Goal: Transaction & Acquisition: Purchase product/service

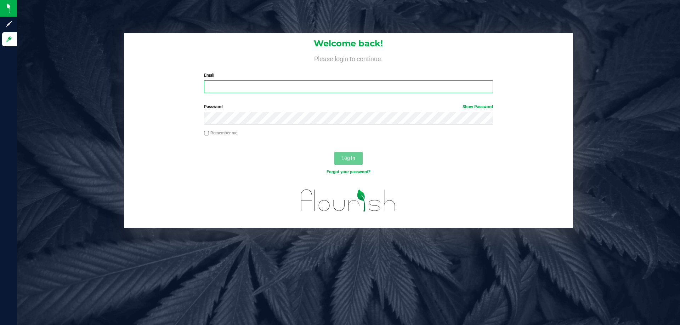
click at [214, 92] on input "Email" at bounding box center [348, 86] width 288 height 13
type input "[EMAIL_ADDRESS][DOMAIN_NAME]"
click at [334, 152] on button "Log In" at bounding box center [348, 158] width 28 height 13
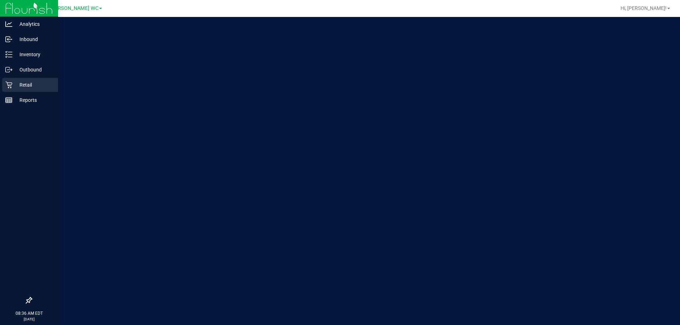
click at [14, 93] on link "Retail" at bounding box center [29, 85] width 58 height 15
click at [12, 91] on div "Retail" at bounding box center [30, 85] width 56 height 14
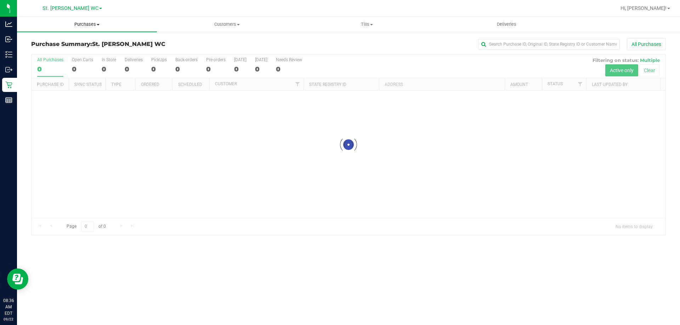
click at [91, 22] on span "Purchases" at bounding box center [87, 24] width 140 height 6
click at [71, 48] on li "Fulfillment" at bounding box center [87, 51] width 140 height 8
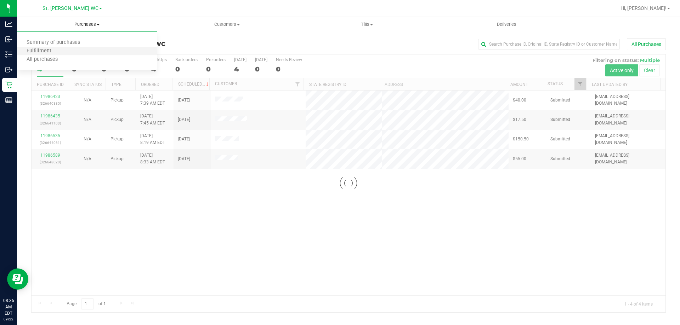
click at [71, 48] on li "Fulfillment" at bounding box center [87, 51] width 140 height 8
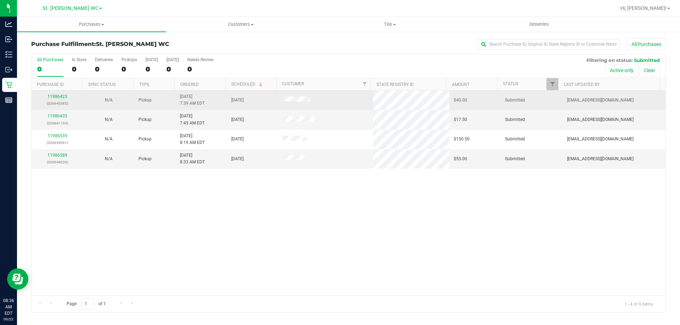
click at [60, 94] on div "11986423 (326640385)" at bounding box center [57, 99] width 43 height 13
click at [60, 97] on link "11986423" at bounding box center [57, 96] width 20 height 5
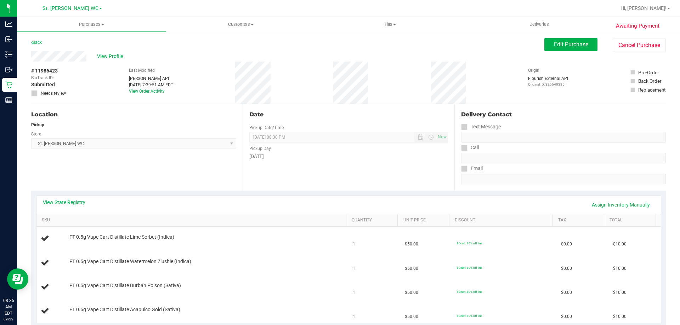
click at [552, 52] on div "Edit Purchase Cancel Purchase" at bounding box center [604, 45] width 121 height 14
click at [44, 41] on div "Back Edit Purchase Cancel Purchase" at bounding box center [348, 44] width 634 height 13
click at [40, 41] on link "Back" at bounding box center [36, 42] width 11 height 5
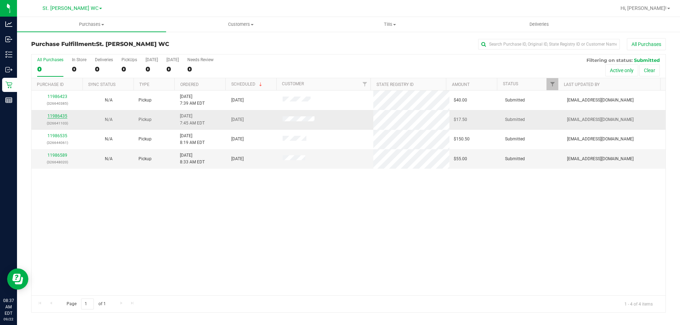
click at [62, 118] on link "11986435" at bounding box center [57, 116] width 20 height 5
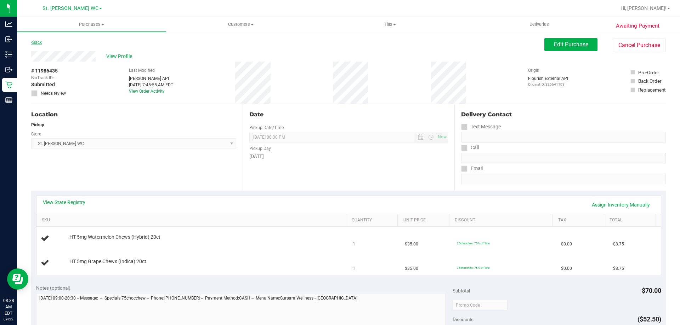
click at [38, 42] on link "Back" at bounding box center [36, 42] width 11 height 5
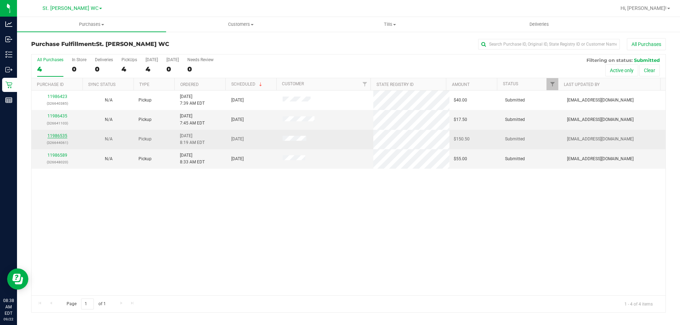
click at [57, 137] on link "11986535" at bounding box center [57, 135] width 20 height 5
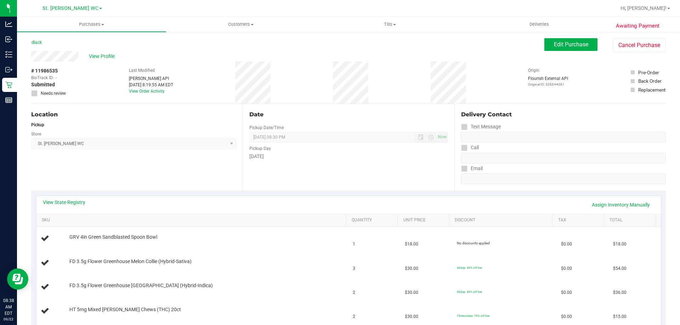
scroll to position [177, 0]
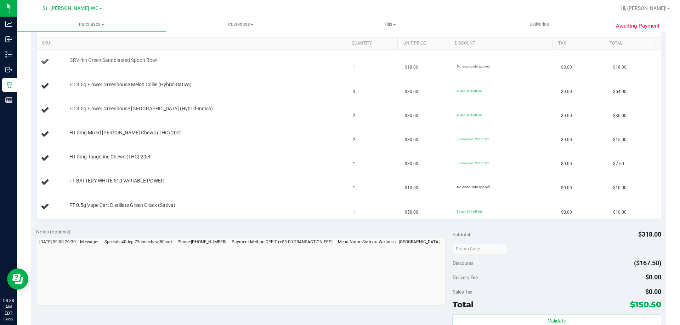
click at [105, 60] on span "GRV 4in Green Sandblasted Spoon Bowl" at bounding box center [113, 60] width 88 height 7
copy div "GRV 4in Green Sandblasted Spoon Bowl"
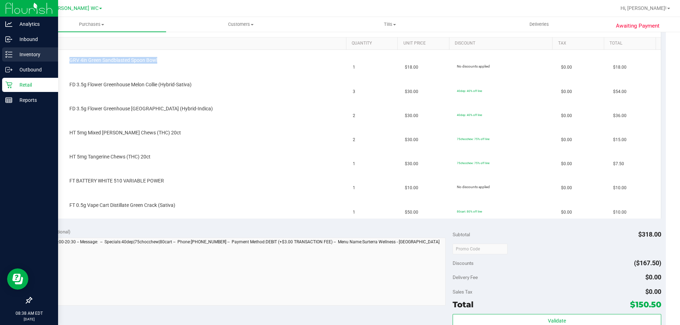
click at [0, 52] on link "Inventory" at bounding box center [29, 54] width 58 height 15
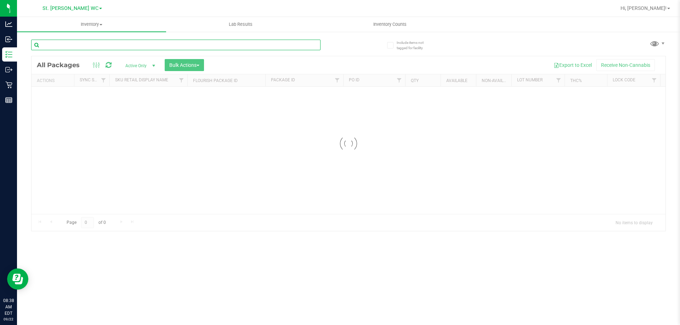
click at [109, 44] on input "text" at bounding box center [175, 45] width 289 height 11
paste input "GRV 4in Green Sandblasted Spoon Bowl"
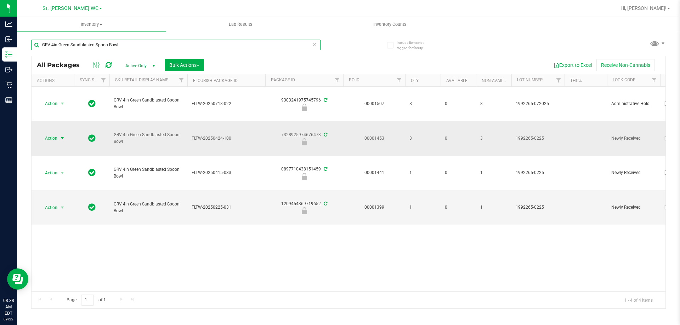
type input "GRV 4in Green Sandblasted Spoon Bowl"
click at [58, 136] on span "select" at bounding box center [62, 138] width 9 height 10
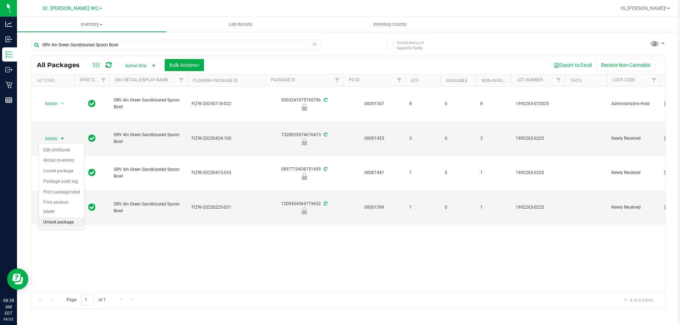
click at [62, 217] on li "Unlock package" at bounding box center [61, 222] width 45 height 11
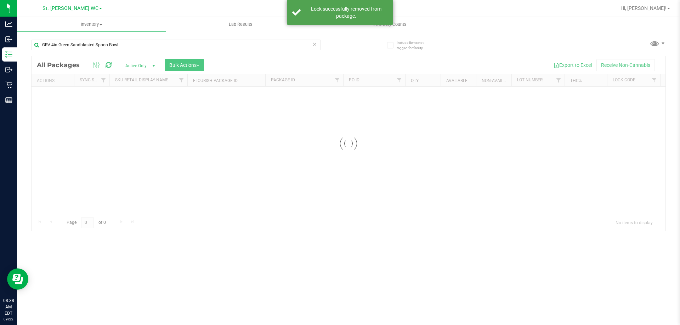
click at [133, 42] on input "GRV 4in Green Sandblasted Spoon Bowl" at bounding box center [175, 45] width 289 height 11
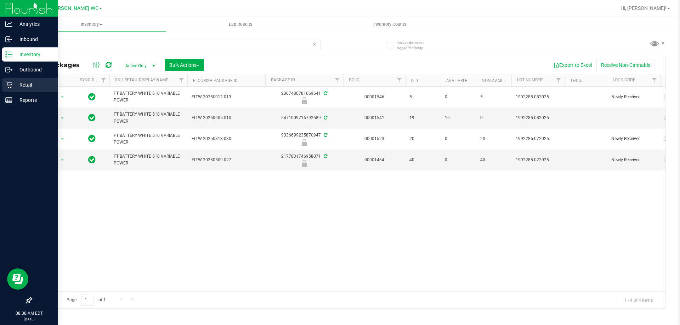
type input "variable"
click at [12, 92] on link "Retail" at bounding box center [29, 85] width 58 height 15
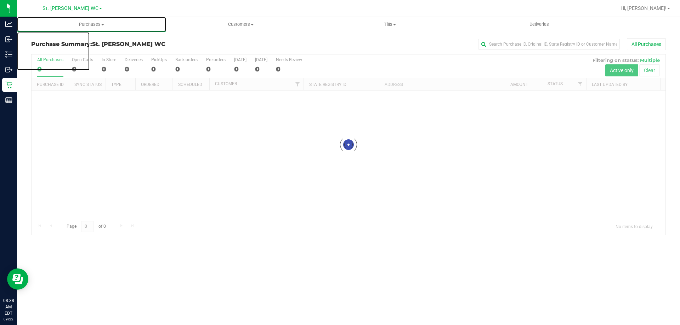
click at [107, 24] on span "Purchases" at bounding box center [91, 24] width 149 height 6
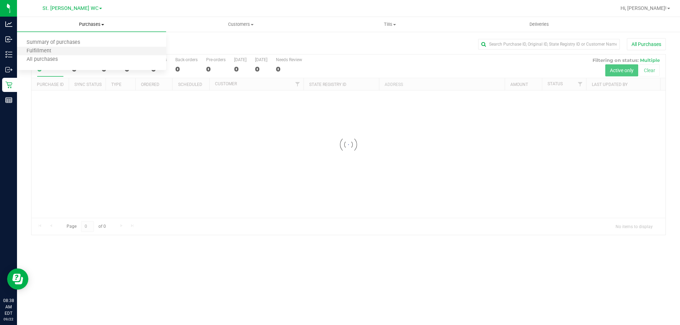
click at [74, 48] on li "Fulfillment" at bounding box center [91, 51] width 149 height 8
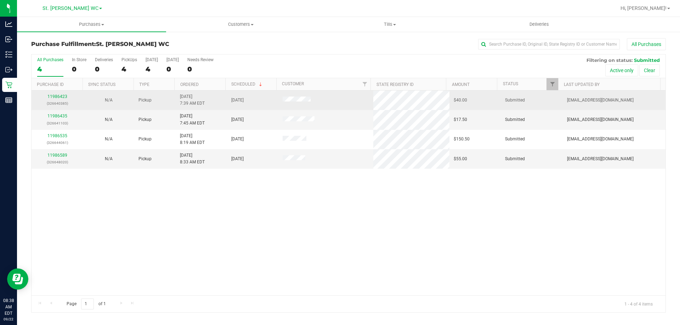
click at [55, 101] on p "(326640385)" at bounding box center [57, 103] width 43 height 7
click at [54, 99] on div "11986423 (326640385)" at bounding box center [57, 99] width 43 height 13
click at [51, 95] on link "11986423" at bounding box center [57, 96] width 20 height 5
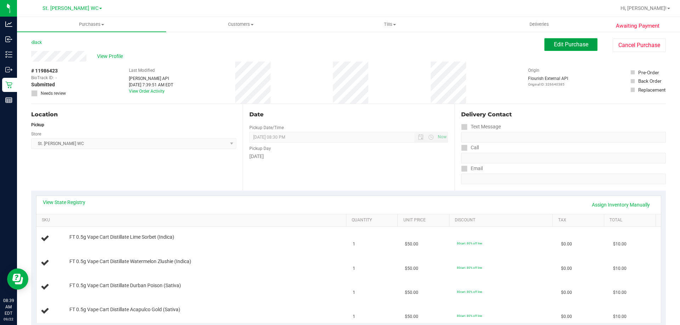
click at [565, 50] on button "Edit Purchase" at bounding box center [570, 44] width 53 height 13
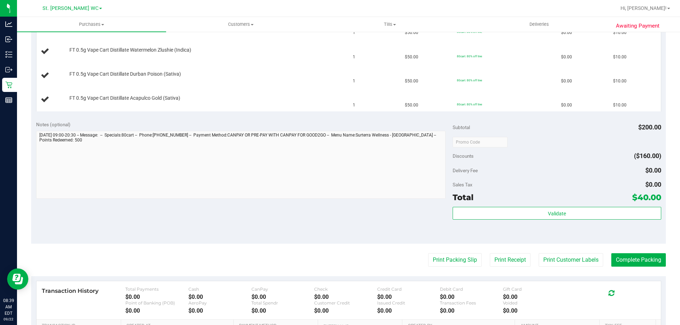
scroll to position [212, 0]
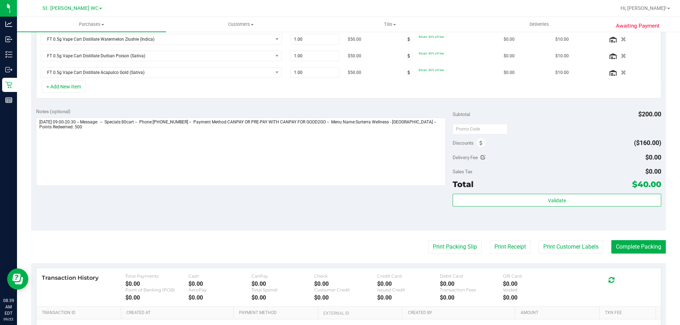
click at [483, 142] on div "Discounts ($160.00)" at bounding box center [556, 143] width 208 height 13
click at [479, 142] on icon at bounding box center [480, 143] width 3 height 5
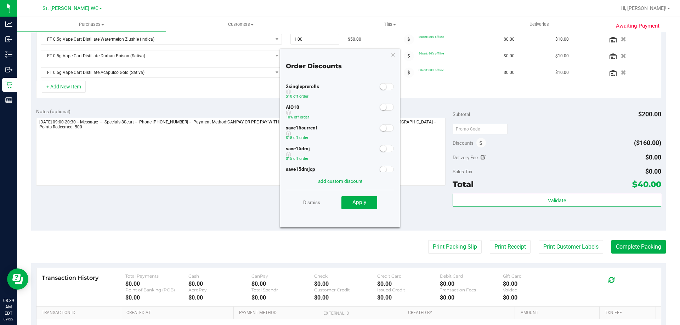
click at [383, 109] on span at bounding box center [386, 107] width 14 height 7
click at [365, 198] on button "Apply" at bounding box center [359, 202] width 36 height 13
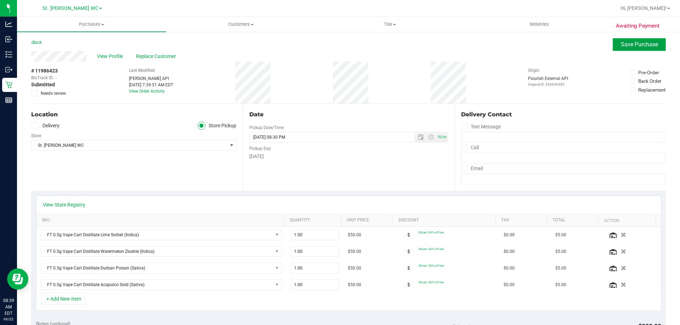
click at [629, 47] on span "Save Purchase" at bounding box center [638, 44] width 37 height 7
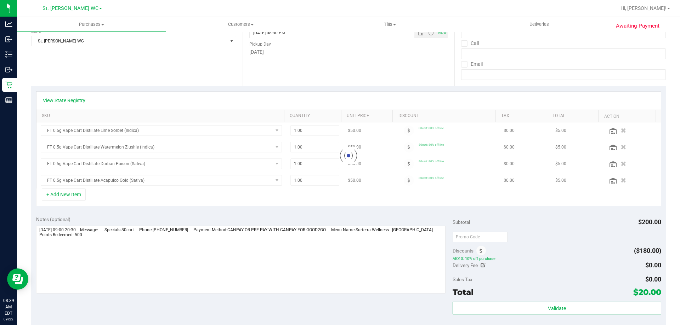
scroll to position [177, 0]
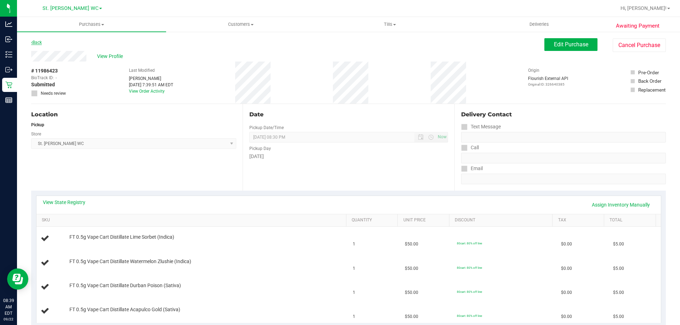
click at [38, 42] on link "Back" at bounding box center [36, 42] width 11 height 5
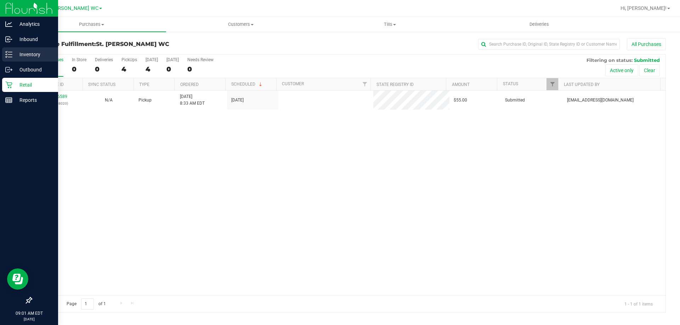
click at [1, 58] on link "Inventory" at bounding box center [29, 54] width 58 height 15
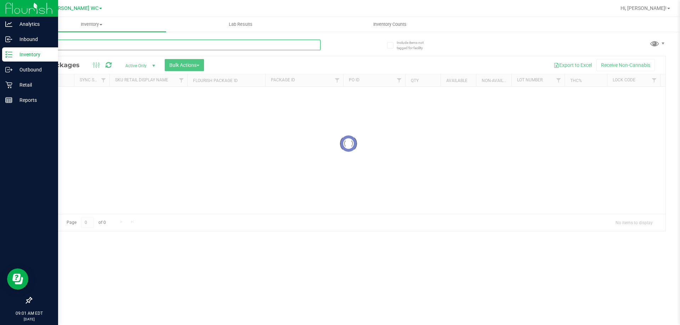
click at [79, 42] on input "text" at bounding box center [175, 45] width 289 height 11
paste input "FD 3.5g Flower Greenhouse Hot Mess (Hybrid)"
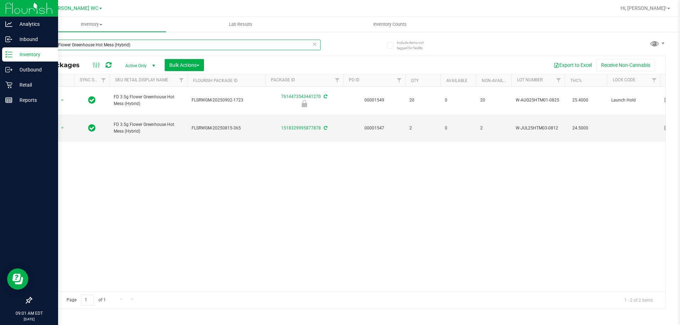
type input "FD 3.5g Flower Greenhouse Hot Mess (Hybrid)"
click at [275, 225] on div "Action Action Edit attributes Global inventory Locate package Package audit log…" at bounding box center [349, 189] width 634 height 205
click at [271, 198] on div "Action Action Edit attributes Global inventory Locate package Package audit log…" at bounding box center [349, 189] width 634 height 205
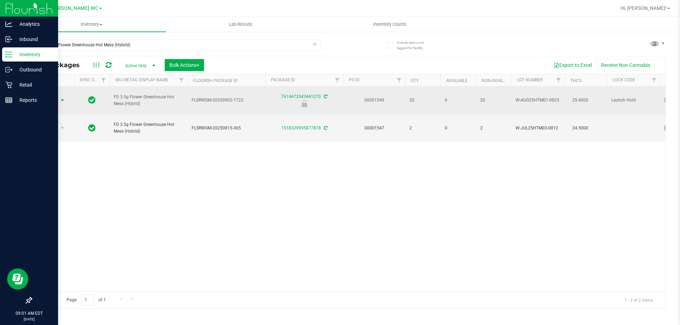
click at [62, 98] on span "select" at bounding box center [62, 101] width 6 height 6
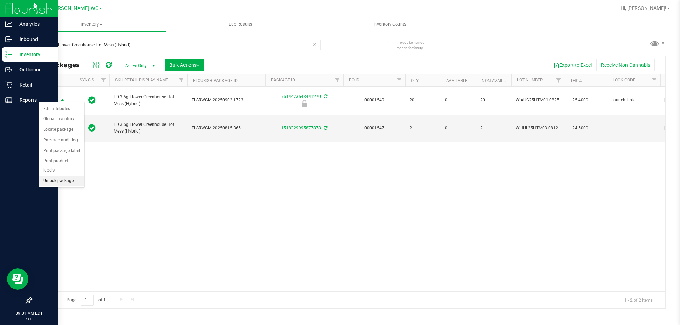
click at [67, 176] on li "Unlock package" at bounding box center [61, 181] width 45 height 11
click at [256, 217] on div "FD 3.5g Flower Greenhouse Hot Mess (Hybrid) FLSRWGM-20250902-1723 7614473543441…" at bounding box center [349, 189] width 634 height 205
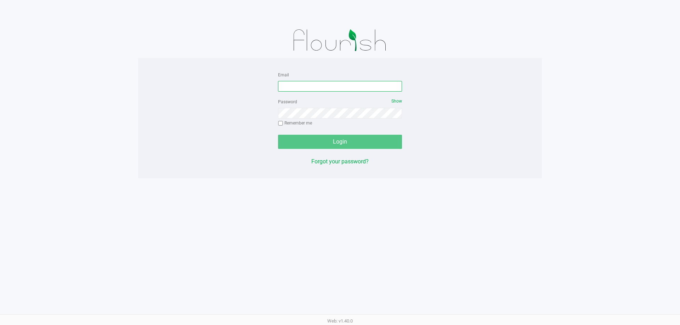
click at [346, 88] on input "Email" at bounding box center [340, 86] width 124 height 11
type input "[EMAIL_ADDRESS][DOMAIN_NAME]"
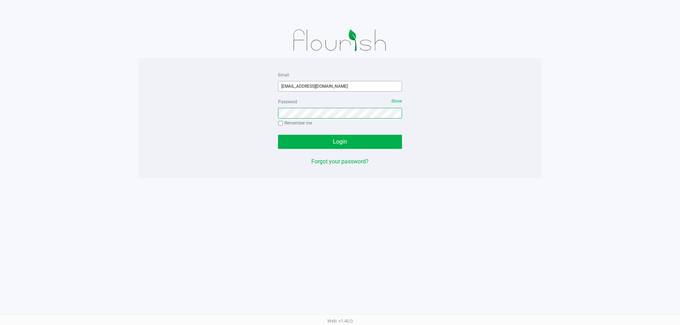
click at [278, 135] on button "Login" at bounding box center [340, 142] width 124 height 14
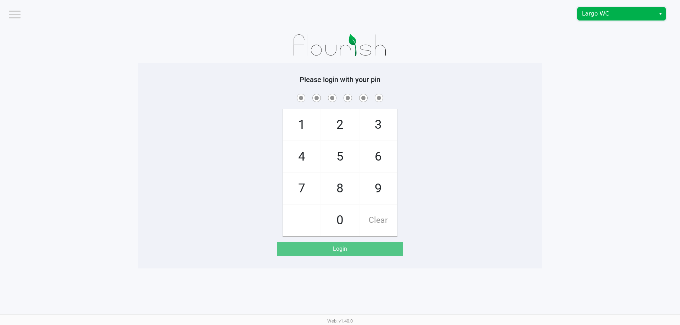
click at [620, 14] on span "Largo WC" at bounding box center [616, 14] width 69 height 8
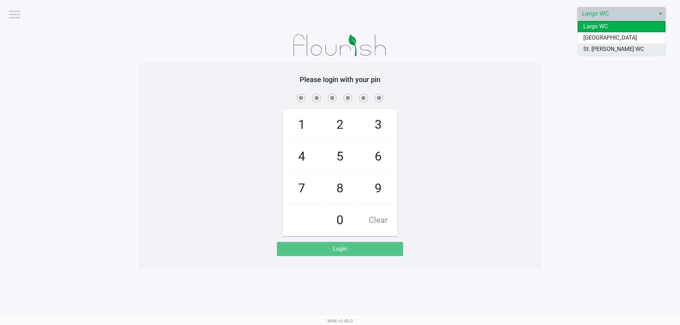
click at [610, 50] on span "St. [PERSON_NAME] WC" at bounding box center [613, 49] width 61 height 8
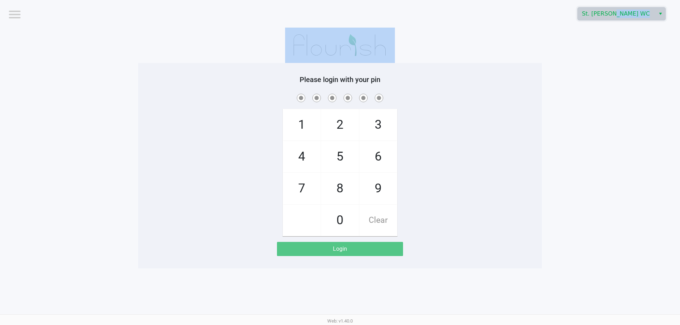
click at [609, 50] on app-pos-login-wrapper "Logout St. [PERSON_NAME] WC Please login with your pin 1 4 7 2 5 8 0 3 6 9 Clea…" at bounding box center [340, 134] width 680 height 269
checkbox input "true"
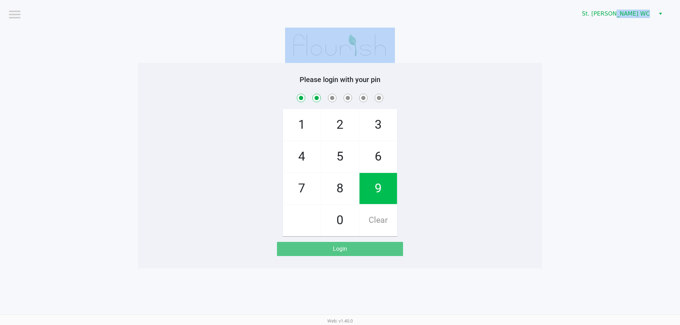
checkbox input "true"
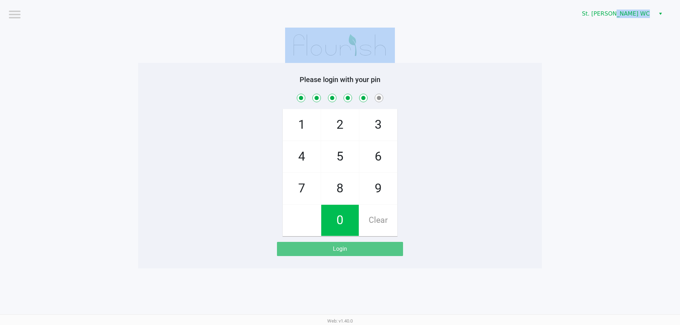
checkbox input "true"
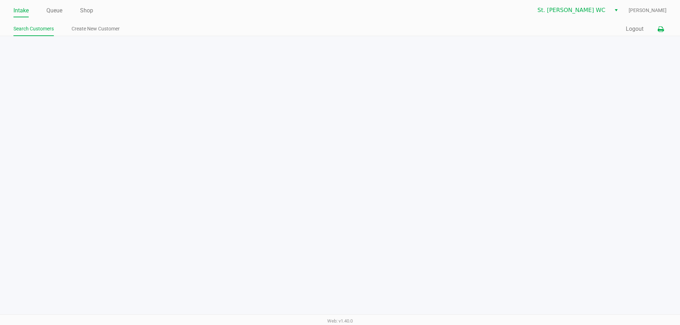
click at [662, 28] on icon at bounding box center [660, 29] width 6 height 5
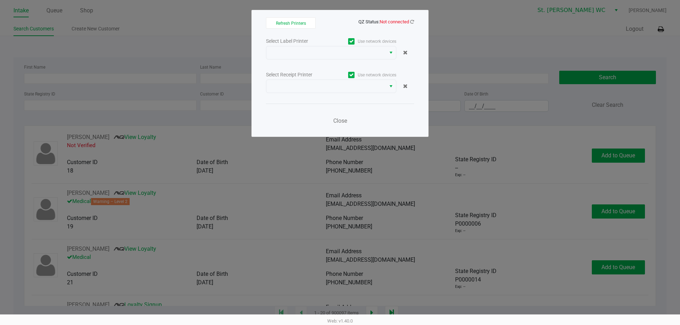
click at [414, 20] on div "Refresh Printers QZ Status: Not connected Select Label Printer Use network devi…" at bounding box center [339, 73] width 177 height 127
click at [411, 20] on icon at bounding box center [412, 21] width 4 height 5
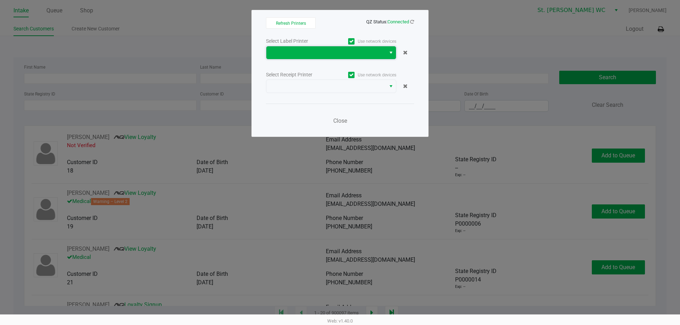
click at [374, 53] on span at bounding box center [325, 52] width 111 height 8
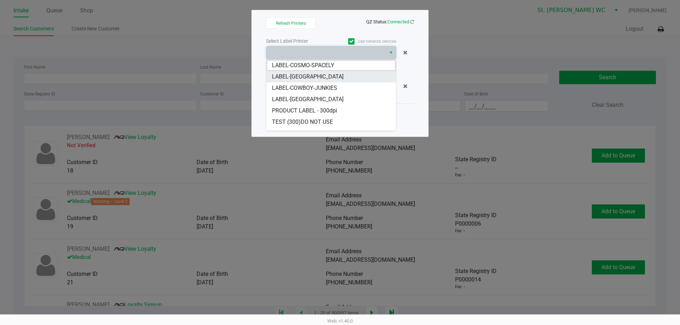
click at [349, 74] on li "LABEL-[GEOGRAPHIC_DATA]" at bounding box center [331, 76] width 130 height 11
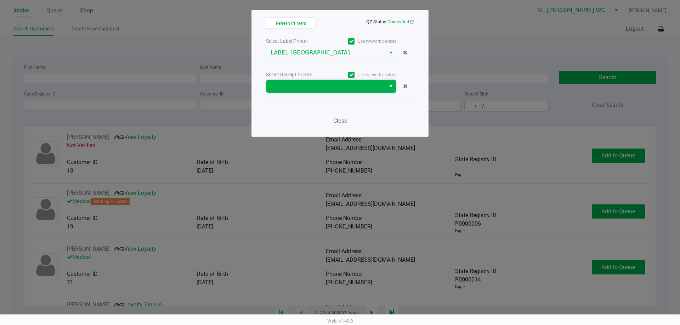
click at [347, 84] on span at bounding box center [325, 86] width 111 height 8
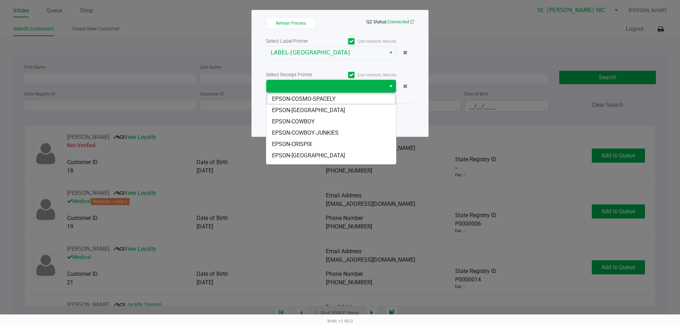
drag, startPoint x: 347, startPoint y: 90, endPoint x: 338, endPoint y: 109, distance: 21.4
click at [342, 109] on li "EPSON-[GEOGRAPHIC_DATA]" at bounding box center [331, 110] width 130 height 11
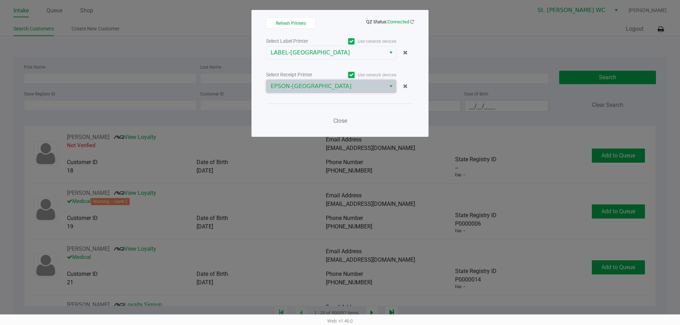
click at [338, 109] on div "Close" at bounding box center [340, 117] width 148 height 26
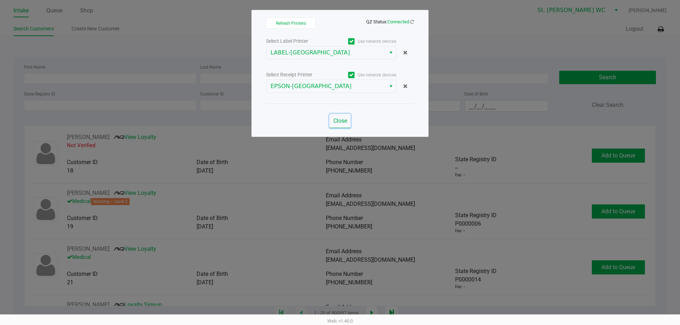
click at [341, 117] on button "Close" at bounding box center [339, 121] width 21 height 14
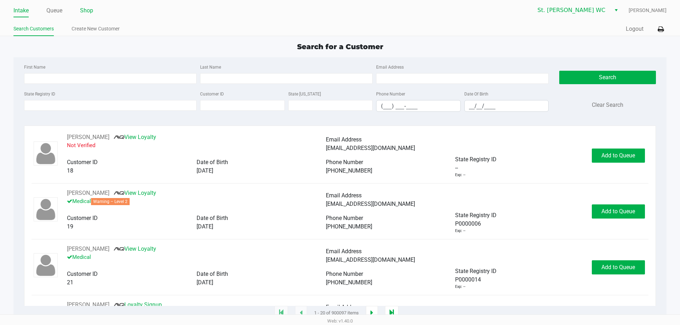
click at [90, 12] on link "Shop" at bounding box center [86, 11] width 13 height 10
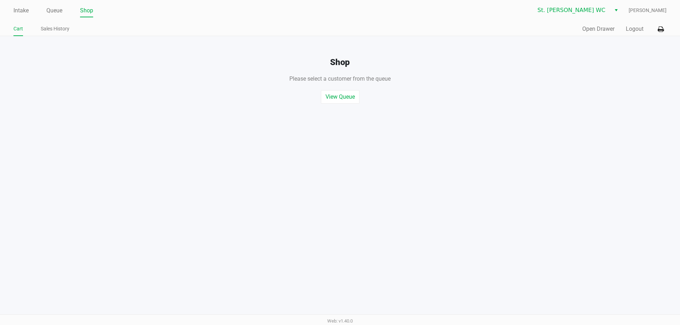
click at [597, 37] on div "Shop Please select a customer from the queue , or start a quick sale View Queue…" at bounding box center [340, 70] width 690 height 68
click at [600, 32] on button "Open Drawer" at bounding box center [598, 29] width 32 height 8
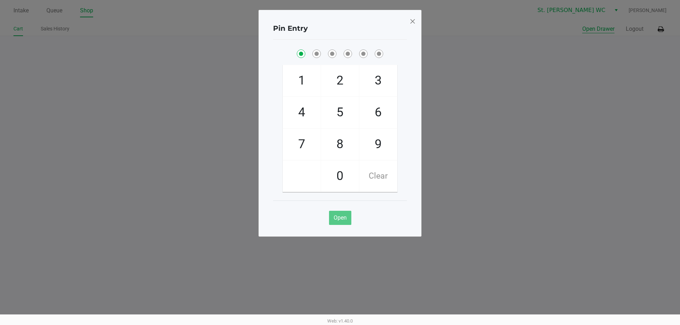
checkbox input "true"
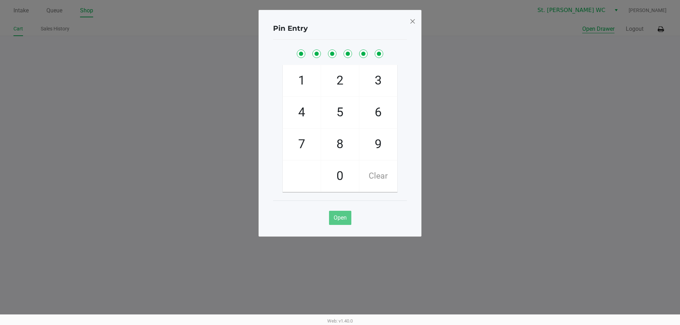
checkbox input "true"
click at [582, 25] on button "Open Drawer" at bounding box center [598, 29] width 32 height 8
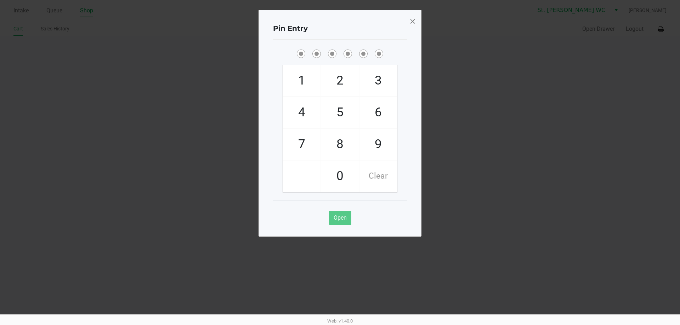
click at [414, 21] on span at bounding box center [412, 21] width 6 height 11
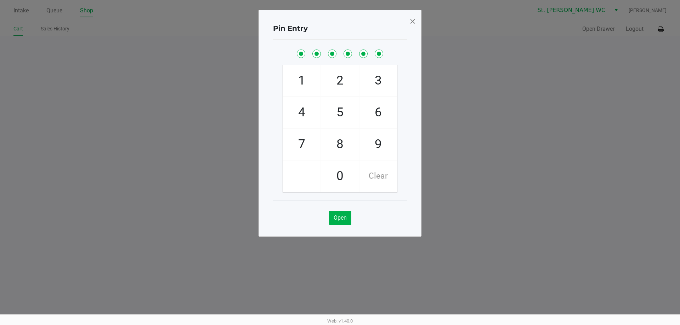
click at [414, 21] on div "Pin Entry 1 4 7 2 5 8 0 3 6 9 Clear Open" at bounding box center [339, 105] width 163 height 227
click at [414, 21] on span at bounding box center [412, 21] width 6 height 11
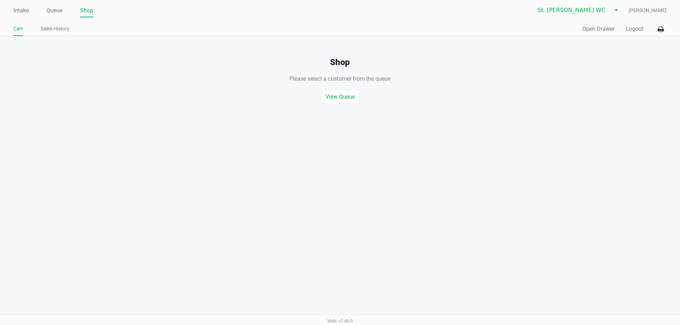
click at [414, 21] on div "Pin Entry 1 4 7 2 5 8 0 3 6 9 Clear Open" at bounding box center [339, 105] width 163 height 227
click at [635, 29] on button "Logout" at bounding box center [634, 29] width 18 height 8
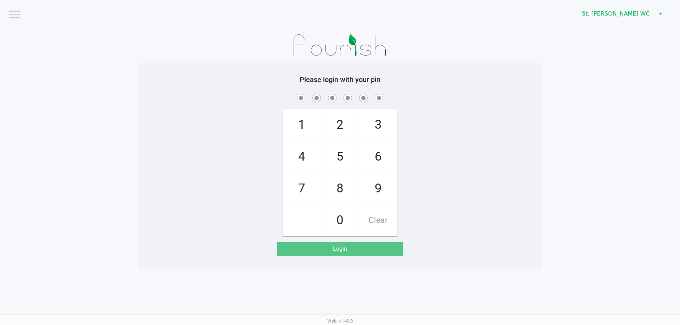
click at [183, 82] on h5 "Please login with your pin" at bounding box center [339, 79] width 393 height 8
checkbox input "true"
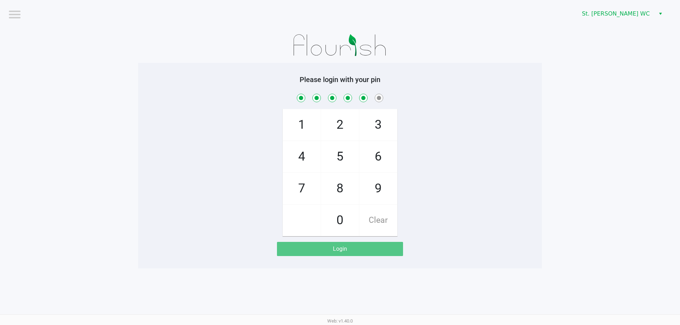
checkbox input "true"
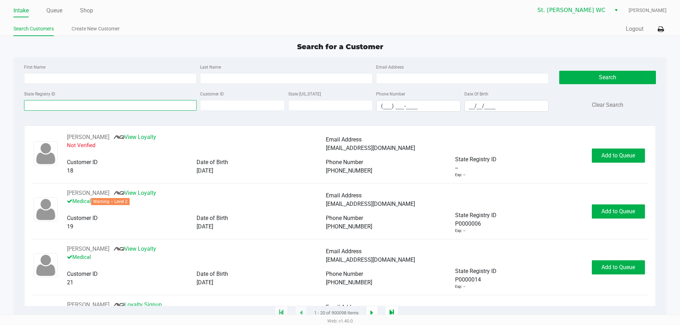
click at [73, 110] on input "State Registry ID" at bounding box center [110, 105] width 172 height 11
click at [43, 79] on input "First Name" at bounding box center [110, 78] width 172 height 11
type input "[PERSON_NAME]"
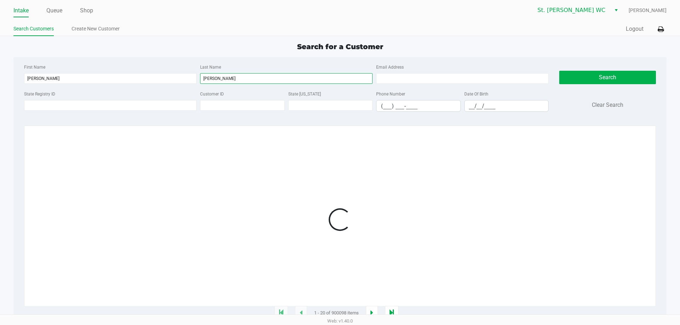
type input "[PERSON_NAME]"
click at [520, 230] on div at bounding box center [340, 219] width 616 height 173
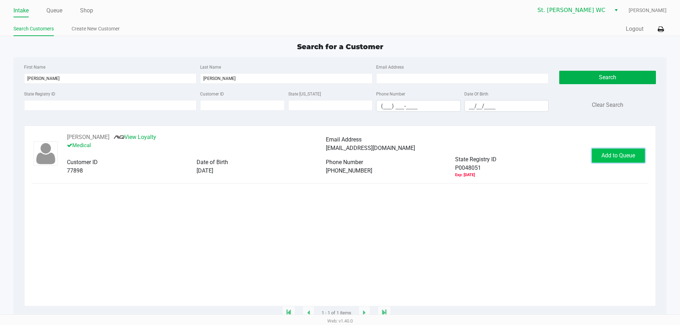
click at [613, 155] on span "Add to Queue" at bounding box center [618, 155] width 34 height 7
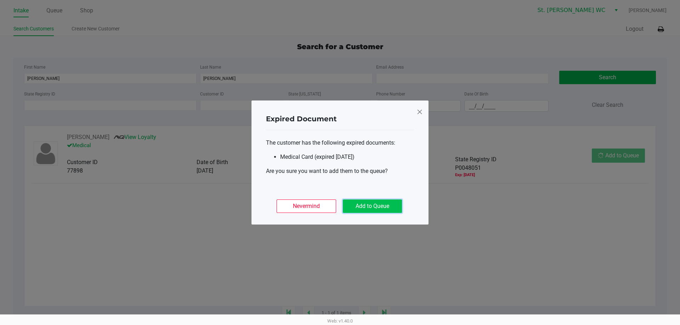
click at [396, 210] on button "Add to Queue" at bounding box center [372, 206] width 59 height 13
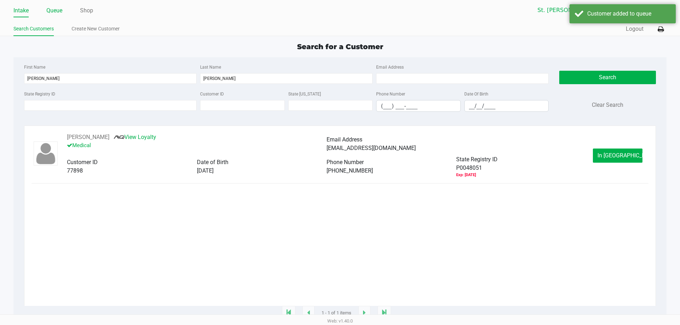
click at [55, 10] on link "Queue" at bounding box center [54, 11] width 16 height 10
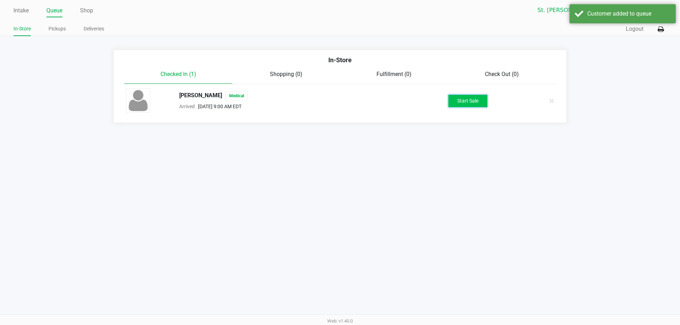
click at [467, 97] on button "Start Sale" at bounding box center [467, 101] width 39 height 12
click at [589, 12] on div "Customer added to queue" at bounding box center [628, 14] width 83 height 8
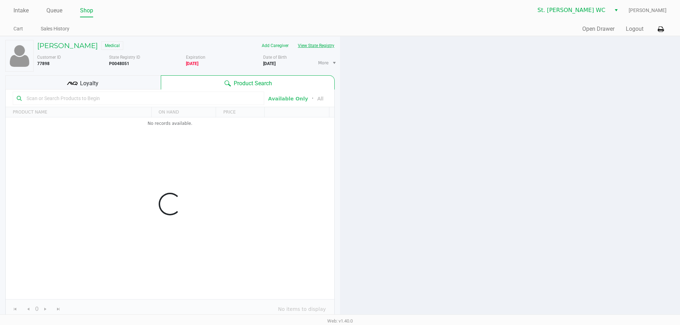
click at [299, 47] on button "View State Registry" at bounding box center [313, 45] width 41 height 11
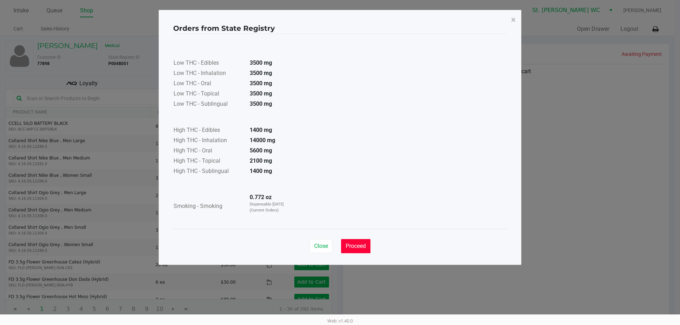
click at [345, 244] on span "Proceed" at bounding box center [355, 246] width 20 height 7
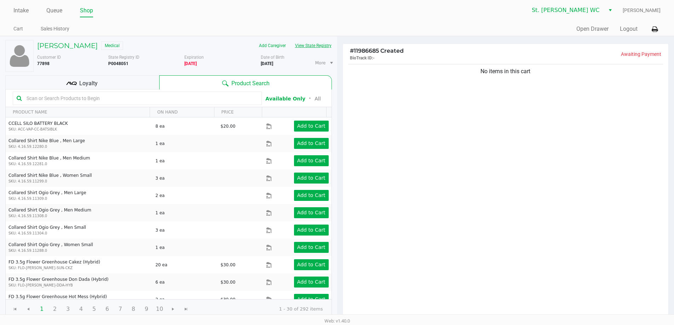
click at [319, 48] on button "View State Registry" at bounding box center [311, 45] width 41 height 11
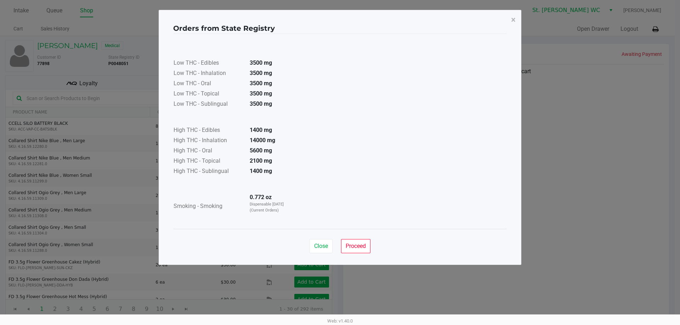
click at [469, 251] on div "Close Proceed" at bounding box center [339, 243] width 333 height 29
click at [354, 246] on span "Proceed" at bounding box center [355, 246] width 20 height 7
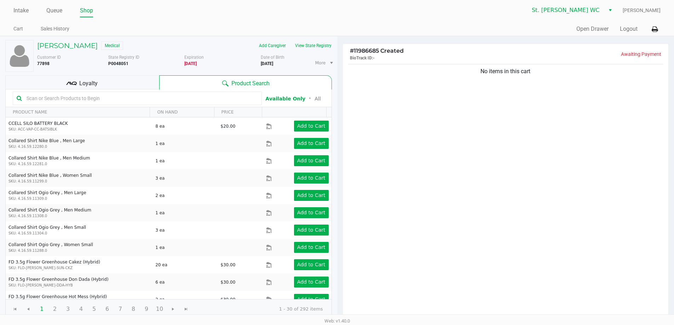
click at [414, 212] on div "No items in this cart" at bounding box center [506, 191] width 326 height 257
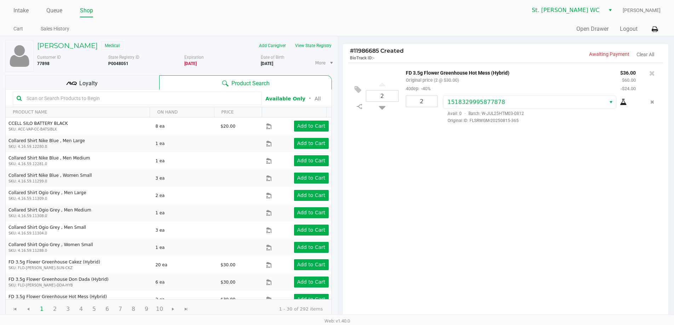
click at [490, 74] on p "FD 3.5g Flower Greenhouse Hot Mess (Hybrid)" at bounding box center [508, 71] width 204 height 7
copy p "FD 3.5g Flower Greenhouse Hot Mess (Hybrid)"
click at [448, 240] on div "2 FD 3.5g Flower Greenhouse Hot Mess (Hybrid) Original price (2 @ $30.00) 40dep…" at bounding box center [506, 191] width 326 height 257
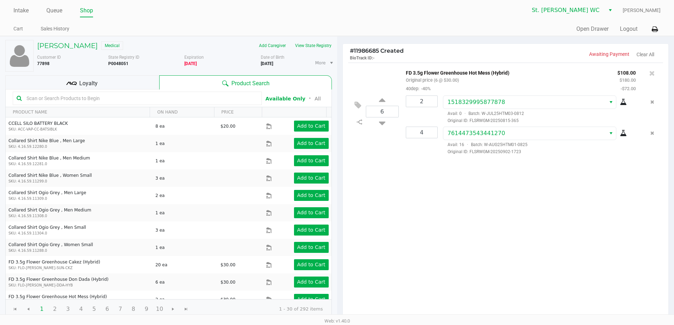
click at [44, 93] on input "text" at bounding box center [141, 98] width 234 height 11
type input "variable"
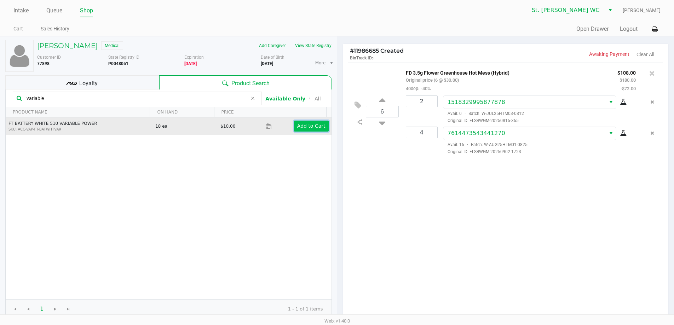
click at [300, 127] on app-button-loader "Add to Cart" at bounding box center [311, 126] width 28 height 6
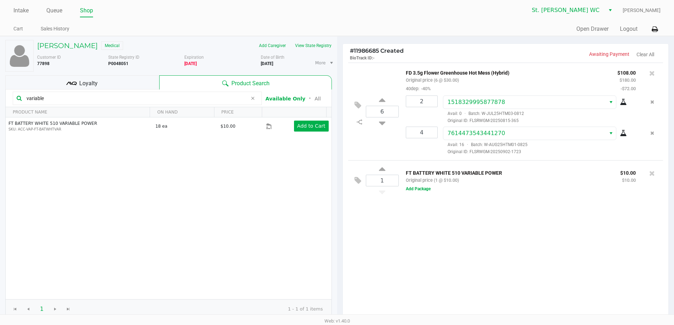
click at [414, 194] on div "1 FT BATTERY WHITE 510 VARIABLE POWER Original price (1 @ $10.00) $10.00 $10.00…" at bounding box center [505, 180] width 315 height 40
click at [416, 192] on button "Add Package" at bounding box center [418, 189] width 25 height 6
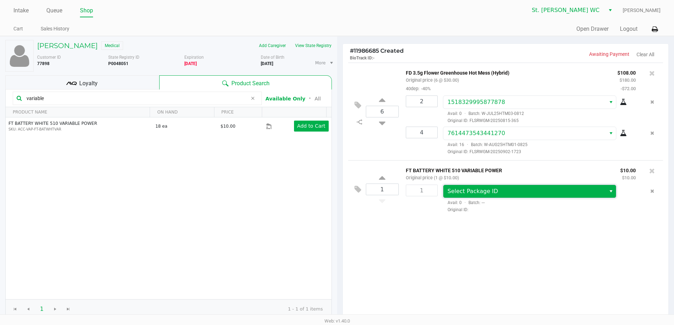
click at [467, 193] on span "Select Package ID" at bounding box center [473, 191] width 51 height 7
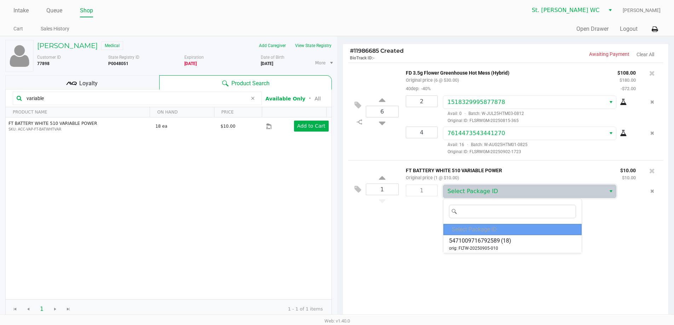
click at [469, 231] on div "Select Package ID" at bounding box center [513, 229] width 138 height 11
click at [469, 242] on span "5471009716792589" at bounding box center [474, 241] width 51 height 8
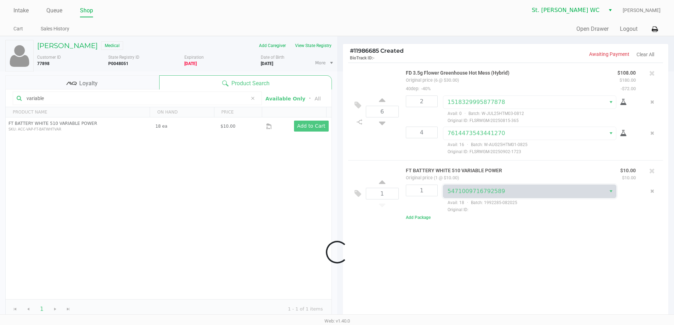
click at [469, 242] on div at bounding box center [337, 252] width 674 height 362
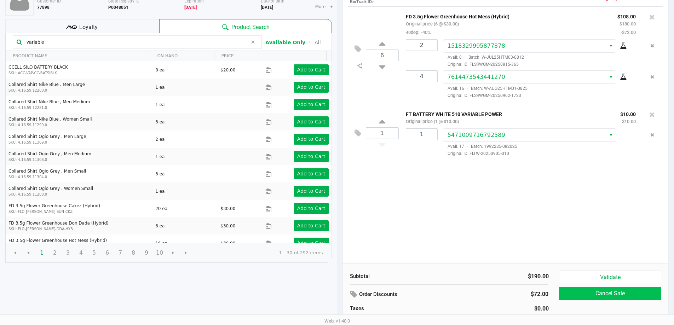
scroll to position [73, 0]
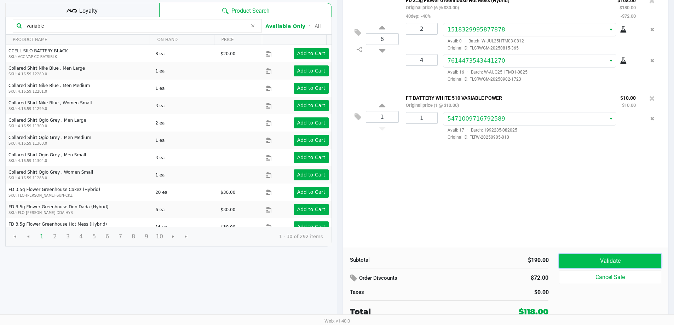
click at [639, 265] on button "Validate" at bounding box center [610, 260] width 102 height 13
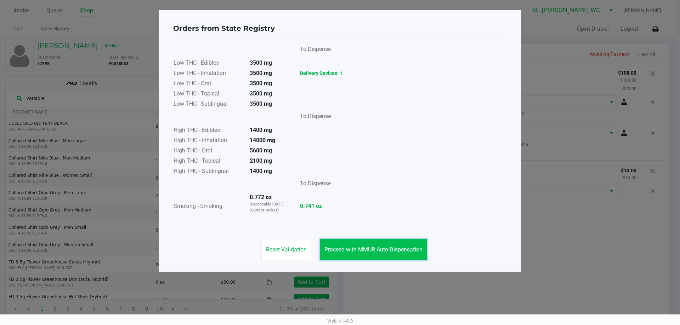
click at [390, 246] on span "Proceed with MMUR Auto-Dispensation" at bounding box center [373, 249] width 98 height 7
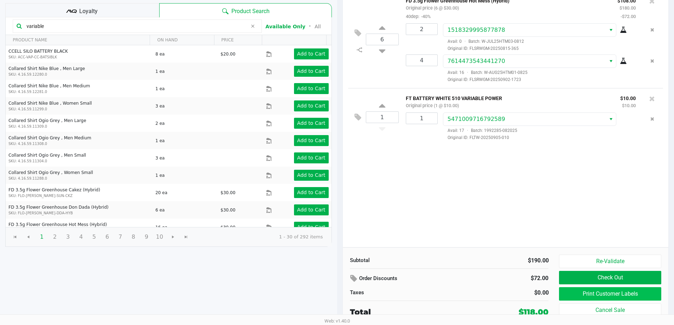
scroll to position [73, 0]
click at [623, 290] on button "Print Customer Labels" at bounding box center [610, 293] width 102 height 13
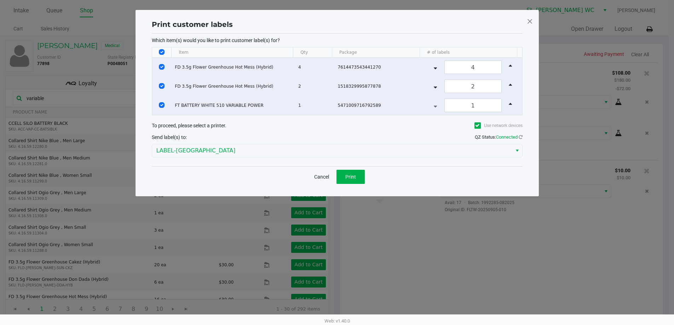
scroll to position [0, 0]
click at [362, 178] on button "Print" at bounding box center [353, 177] width 28 height 14
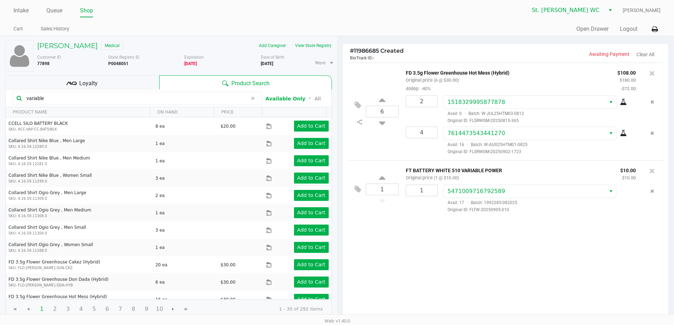
click at [177, 99] on input "variable" at bounding box center [136, 98] width 224 height 11
click at [397, 190] on input "1" at bounding box center [382, 189] width 32 height 11
click at [428, 192] on input "1" at bounding box center [421, 190] width 31 height 11
type input "1"
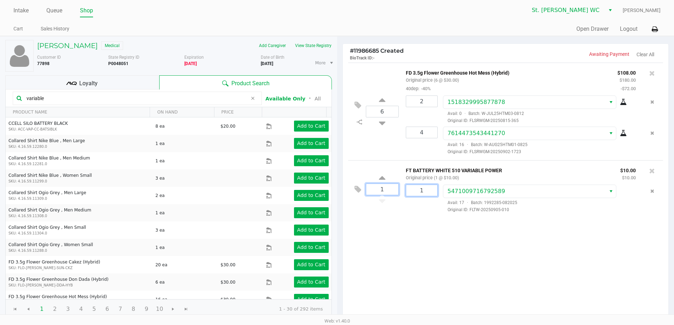
click at [389, 191] on input "1" at bounding box center [382, 189] width 32 height 11
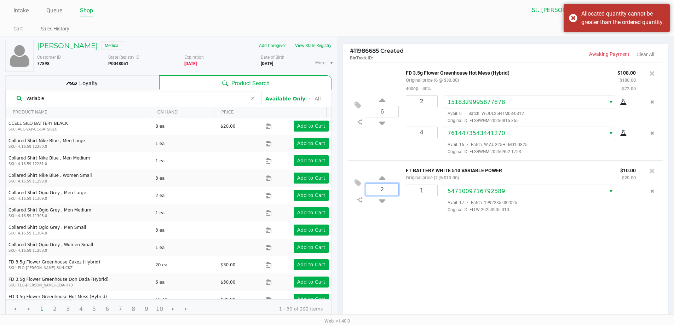
type input "2"
click at [401, 224] on div "[PERSON_NAME] Medical Add Caregiver View State Registry Customer ID 77898 State…" at bounding box center [337, 217] width 674 height 362
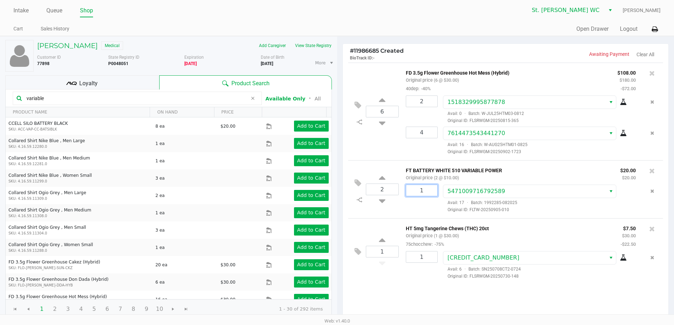
click at [431, 191] on input "1" at bounding box center [421, 190] width 31 height 11
type input "2"
click at [433, 218] on div "[PERSON_NAME] Medical Add Caregiver View State Registry Customer ID 77898 State…" at bounding box center [337, 217] width 674 height 362
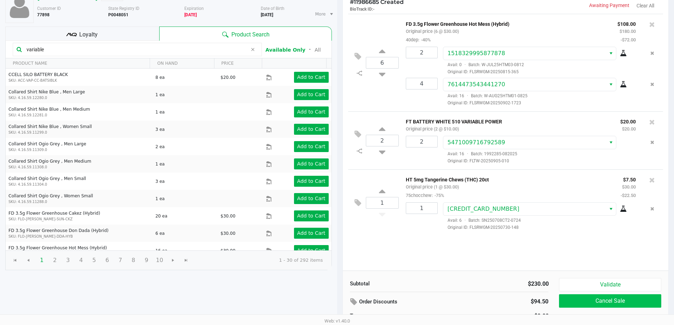
scroll to position [73, 0]
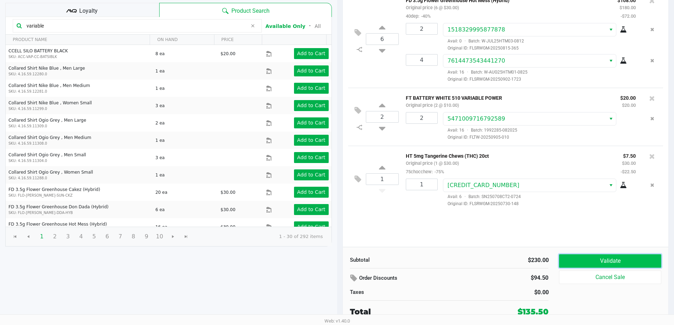
click at [619, 259] on button "Validate" at bounding box center [610, 260] width 102 height 13
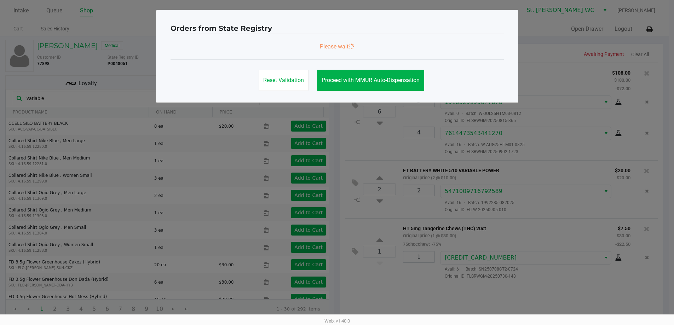
scroll to position [0, 0]
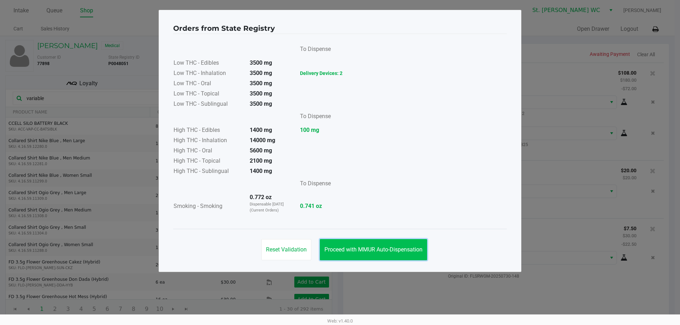
click at [394, 247] on span "Proceed with MMUR Auto-Dispensation" at bounding box center [373, 249] width 98 height 7
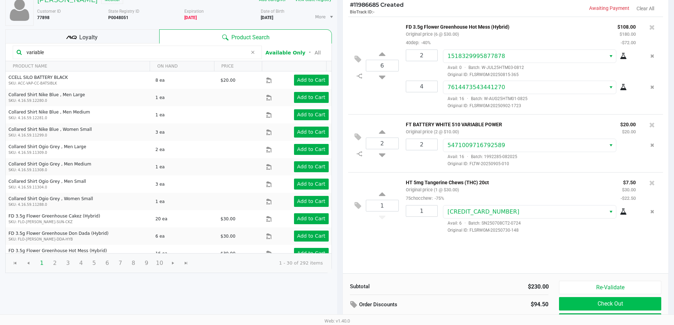
scroll to position [73, 0]
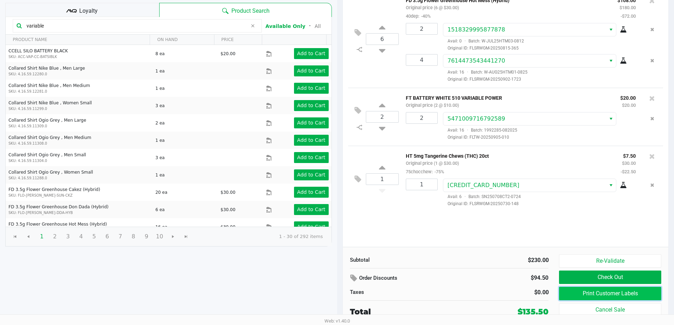
click at [586, 295] on button "Print Customer Labels" at bounding box center [610, 293] width 102 height 13
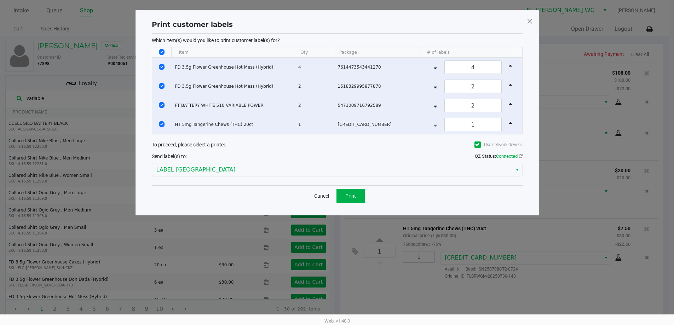
scroll to position [0, 0]
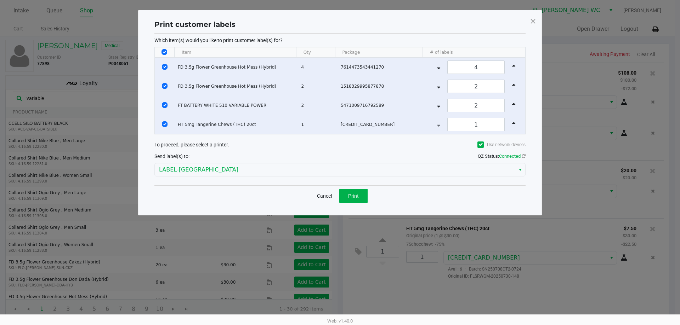
click at [167, 47] on th "Data table" at bounding box center [164, 52] width 19 height 10
click at [165, 49] on th "Data table" at bounding box center [164, 52] width 19 height 10
click at [165, 53] on input "Select All Rows" at bounding box center [164, 52] width 6 height 6
checkbox input "false"
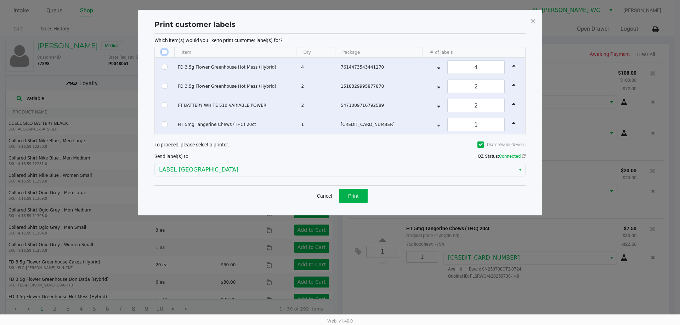
checkbox input "false"
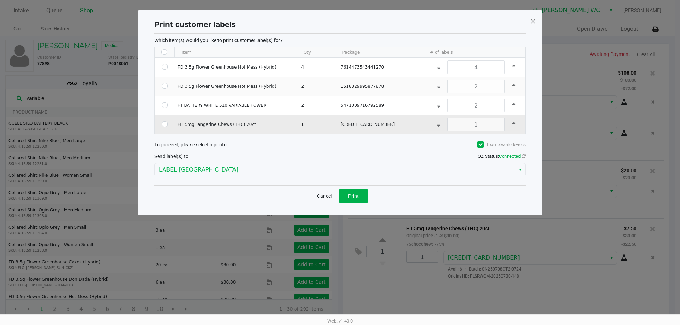
click at [159, 125] on td "Data table" at bounding box center [165, 124] width 20 height 19
click at [161, 125] on td "Data table" at bounding box center [165, 124] width 20 height 19
click at [163, 125] on input "Select Row" at bounding box center [165, 124] width 6 height 6
checkbox input "true"
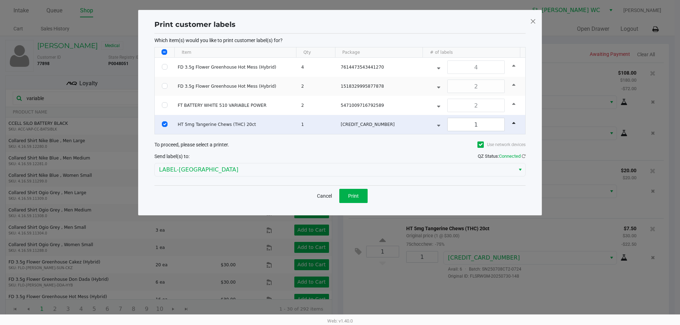
click at [337, 208] on div "Print customer labels Which item(s) would you like to print customer label(s) f…" at bounding box center [340, 113] width 404 height 206
click at [349, 194] on span "Print" at bounding box center [353, 196] width 11 height 6
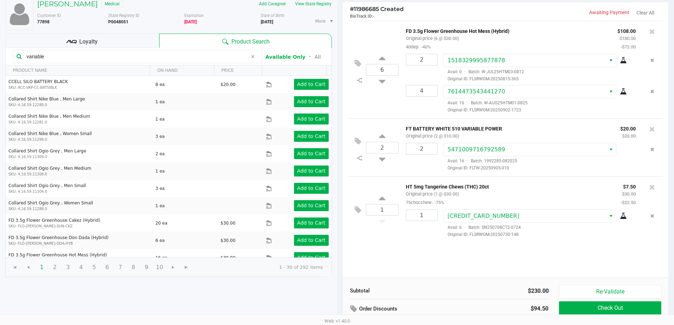
scroll to position [73, 0]
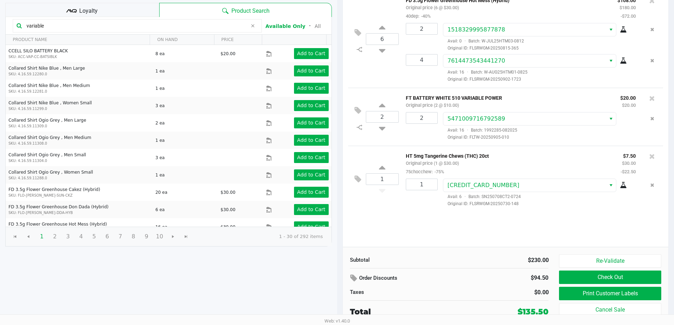
click at [606, 251] on div "Subtotal $230.00 Order Discounts $94.50 Taxes $0.00 Total $135.50 Re-Validate C…" at bounding box center [506, 286] width 326 height 78
click at [606, 256] on button "Re-Validate" at bounding box center [610, 260] width 102 height 13
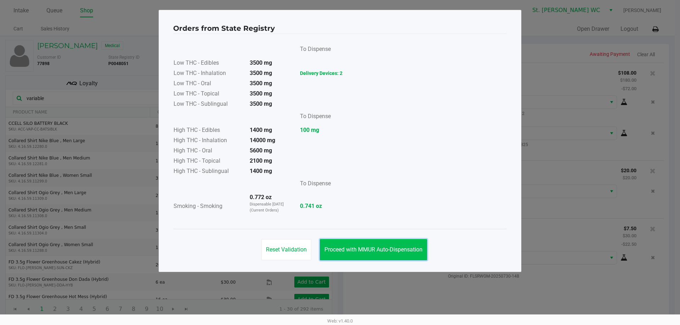
click at [363, 239] on button "Proceed with MMUR Auto-Dispensation" at bounding box center [373, 249] width 107 height 21
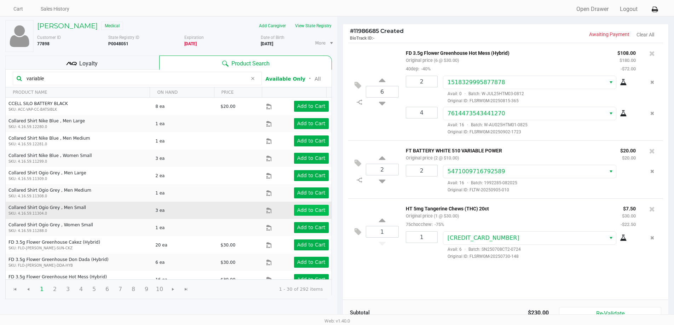
scroll to position [35, 0]
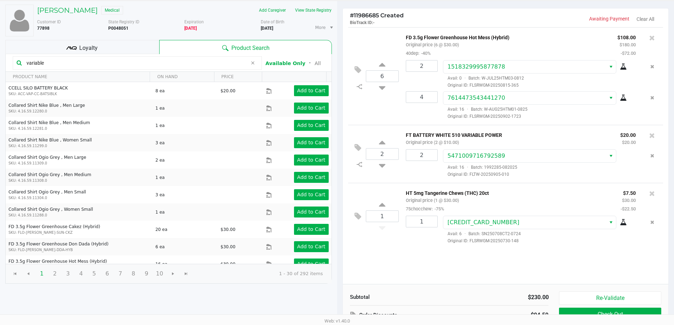
click at [135, 35] on div "State Registry ID P0048051" at bounding box center [146, 28] width 76 height 18
click at [133, 51] on div "Loyalty" at bounding box center [82, 47] width 154 height 14
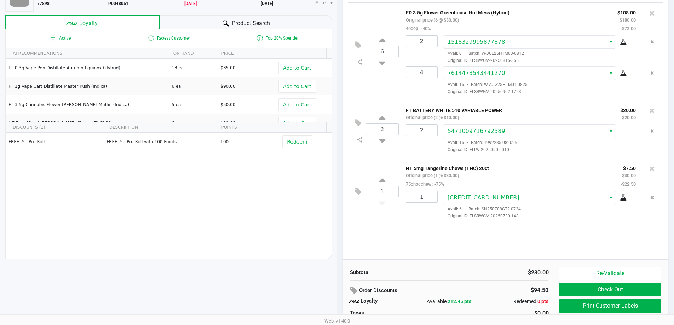
scroll to position [81, 0]
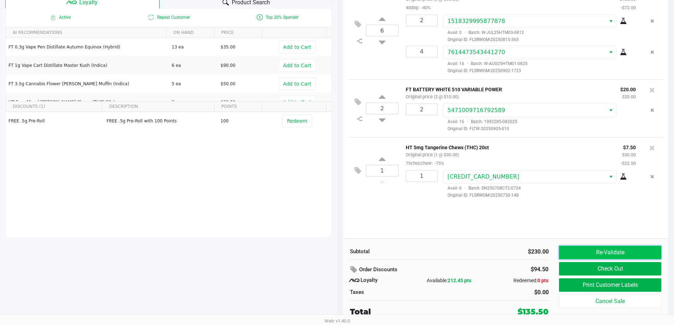
click at [596, 251] on button "Re-Validate" at bounding box center [610, 252] width 102 height 13
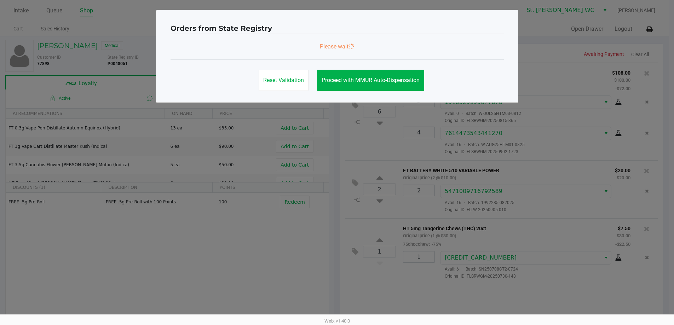
scroll to position [0, 0]
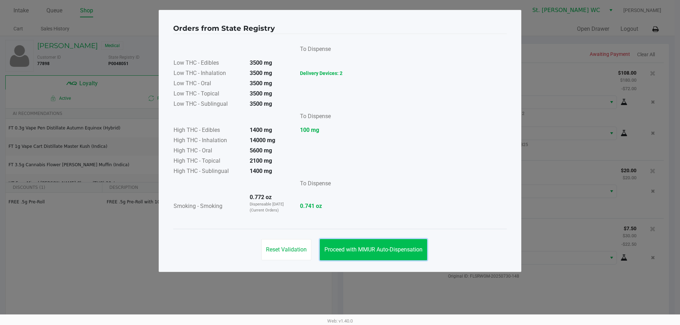
click at [360, 250] on span "Proceed with MMUR Auto-Dispensation" at bounding box center [373, 249] width 98 height 7
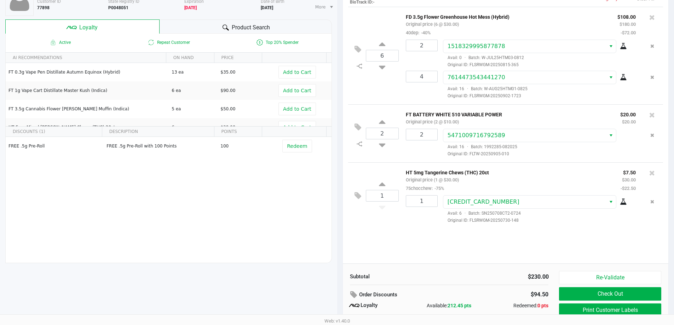
scroll to position [81, 0]
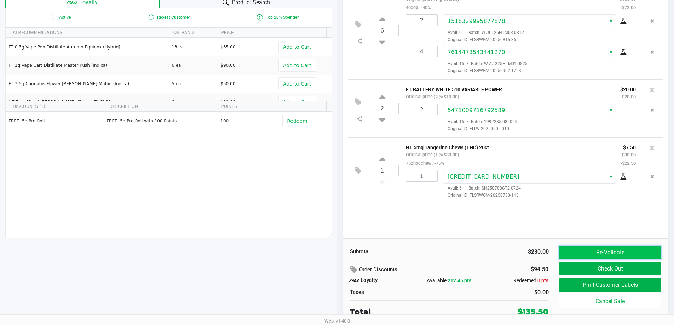
click at [606, 253] on button "Re-Validate" at bounding box center [610, 252] width 102 height 13
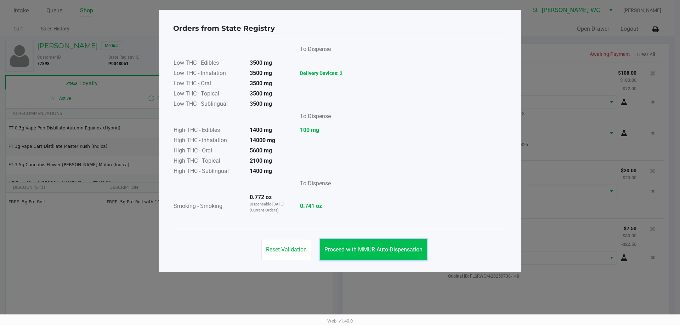
click at [365, 244] on button "Proceed with MMUR Auto-Dispensation" at bounding box center [373, 249] width 107 height 21
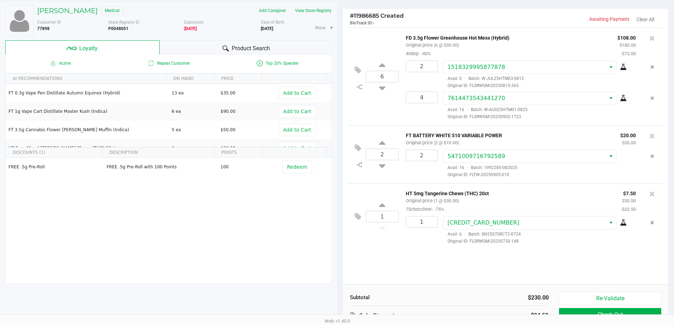
scroll to position [81, 0]
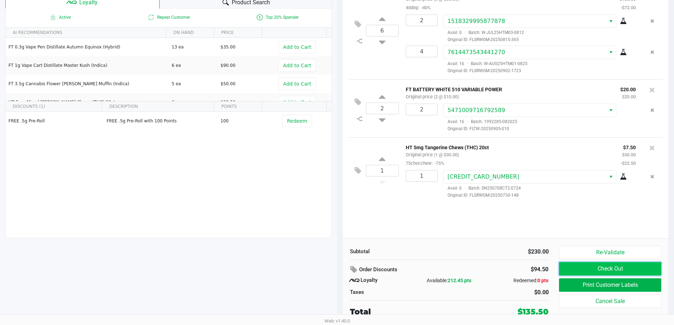
click at [629, 271] on button "Check Out" at bounding box center [610, 268] width 102 height 13
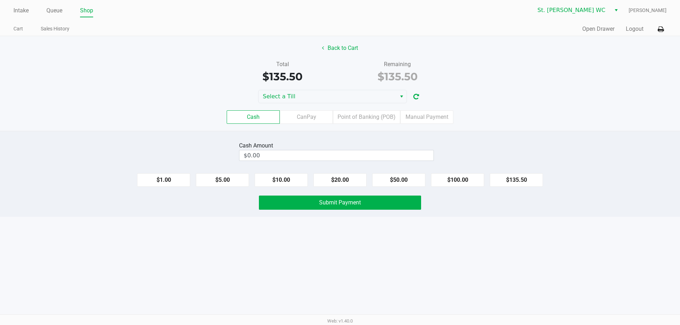
click at [328, 161] on div "Cash Amount $0.00" at bounding box center [336, 151] width 195 height 22
click at [344, 88] on div "Back to Cart Total $135.50 Remaining $135.50 Select a Till Cash CanPay Point of…" at bounding box center [340, 83] width 680 height 95
click at [344, 92] on span "Select a Till" at bounding box center [327, 96] width 138 height 13
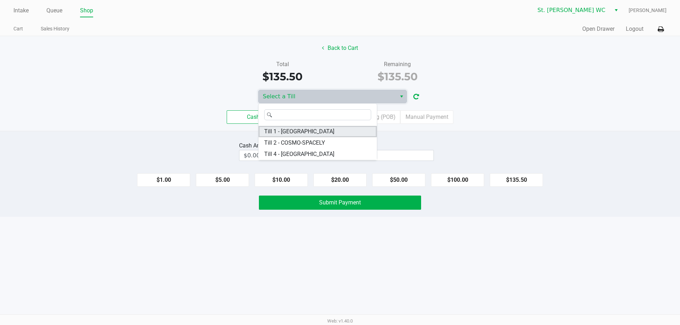
click at [332, 127] on li "Till 1 - [GEOGRAPHIC_DATA]" at bounding box center [317, 131] width 118 height 11
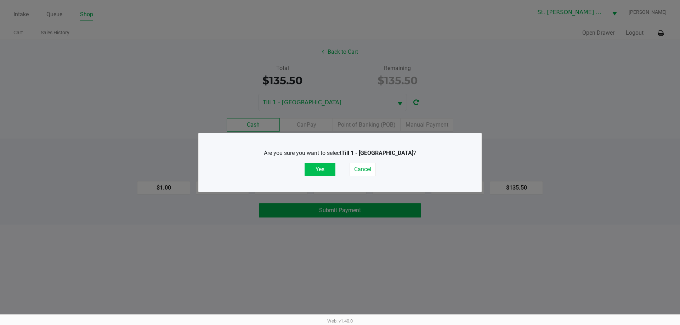
click at [326, 176] on button "Yes" at bounding box center [319, 169] width 31 height 13
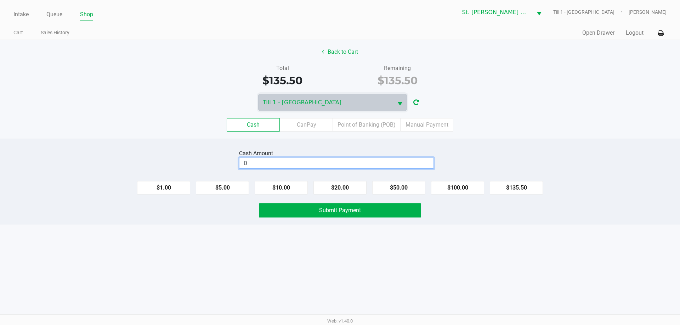
click at [315, 167] on input "0" at bounding box center [336, 163] width 194 height 10
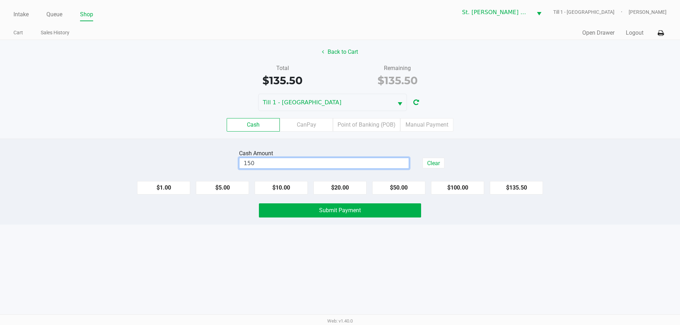
type input "$150.00"
click at [499, 143] on div "Cash Amount $150.00 Clear $1.00 $5.00 $10.00 $20.00 $50.00 $100.00 $135.50 Subm…" at bounding box center [340, 182] width 680 height 86
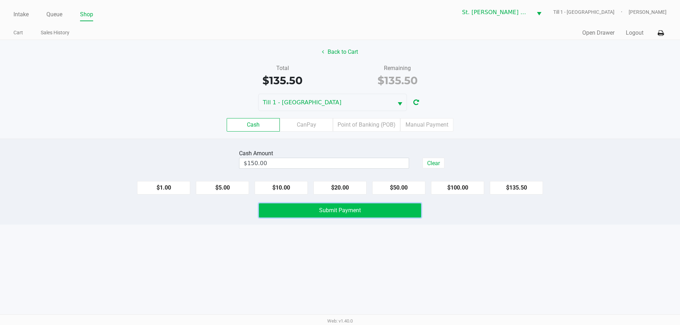
click at [360, 209] on span "Submit Payment" at bounding box center [340, 210] width 42 height 7
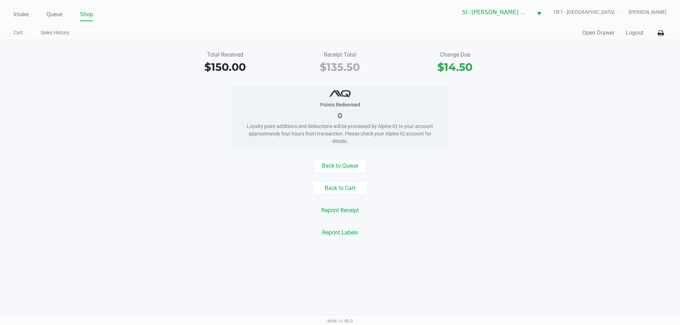
click at [357, 197] on div "Back to Queue Back to Cart Reprint Receipt Reprint Labels" at bounding box center [340, 199] width 690 height 80
click at [357, 193] on button "Back to Cart" at bounding box center [339, 188] width 53 height 13
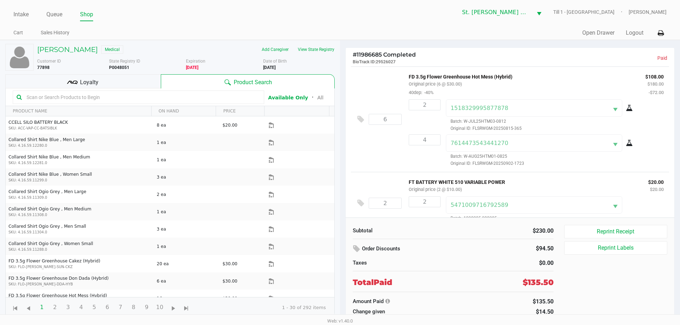
click at [125, 65] on b "P0048051" at bounding box center [119, 67] width 20 height 5
click at [125, 66] on b "P0048051" at bounding box center [119, 67] width 20 height 5
copy b "P0048051"
click at [28, 11] on link "Intake" at bounding box center [20, 15] width 15 height 10
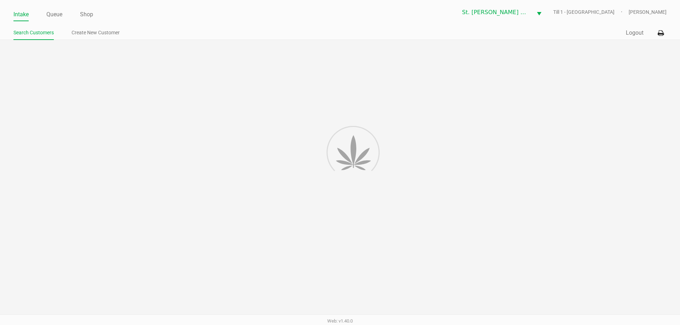
click at [538, 70] on div at bounding box center [340, 182] width 680 height 284
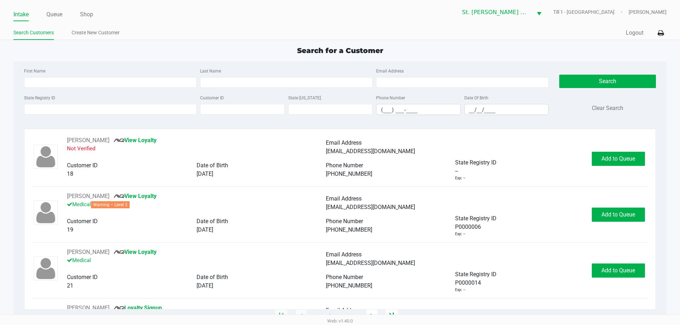
click at [634, 39] on div "Quick Sale Logout" at bounding box center [503, 33] width 326 height 13
click at [639, 36] on button "Logout" at bounding box center [634, 33] width 18 height 8
